Goal: Navigation & Orientation: Find specific page/section

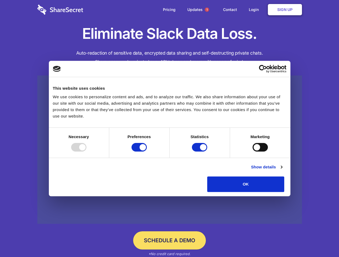
click at [86, 152] on div at bounding box center [78, 147] width 15 height 9
click at [147, 152] on input "Preferences" at bounding box center [138, 147] width 15 height 9
checkbox input "false"
click at [200, 152] on input "Statistics" at bounding box center [199, 147] width 15 height 9
checkbox input "false"
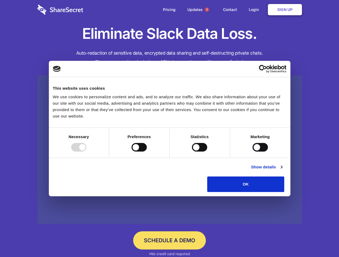
click at [252, 152] on input "Marketing" at bounding box center [259, 147] width 15 height 9
checkbox input "true"
click at [282, 171] on link "Show details" at bounding box center [266, 167] width 31 height 6
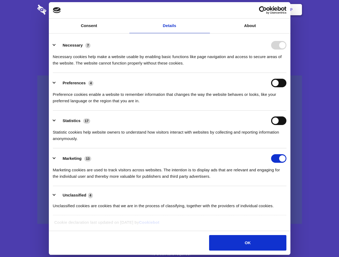
click at [286, 73] on li "Necessary 7 Necessary cookies help make a website usable by enabling basic func…" at bounding box center [169, 54] width 233 height 38
click at [206, 10] on span "1" at bounding box center [207, 10] width 4 height 4
